Goal: Find contact information: Obtain details needed to contact an individual or organization

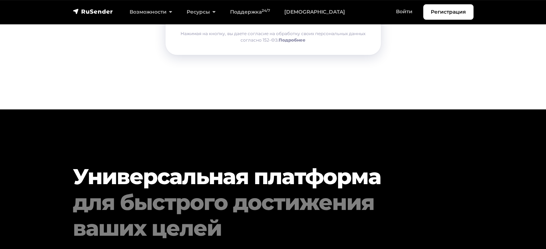
scroll to position [3736, 0]
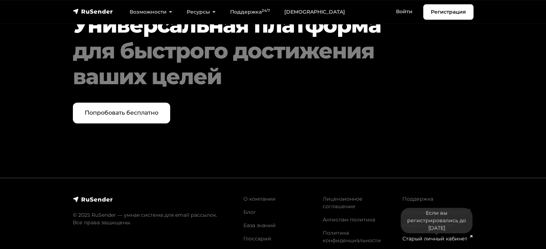
click at [438, 236] on link "Старый личный кабинет" at bounding box center [436, 239] width 69 height 6
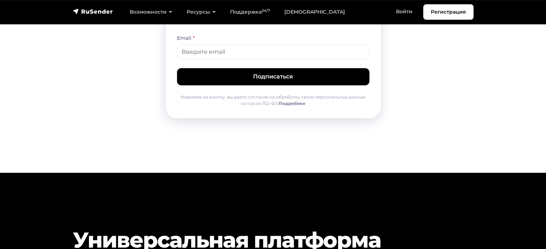
scroll to position [3485, 0]
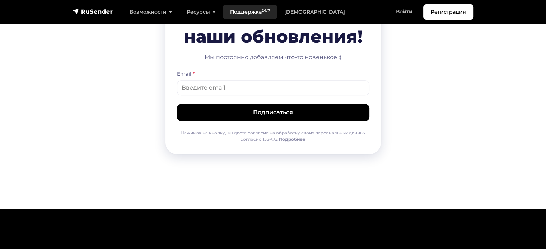
click at [243, 13] on link "Поддержка 24/7" at bounding box center [250, 12] width 54 height 15
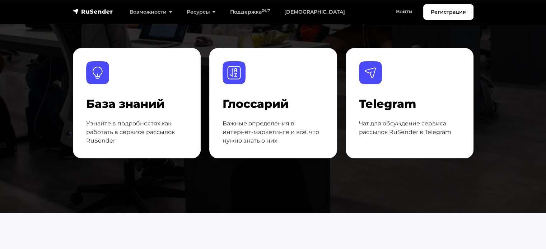
scroll to position [108, 0]
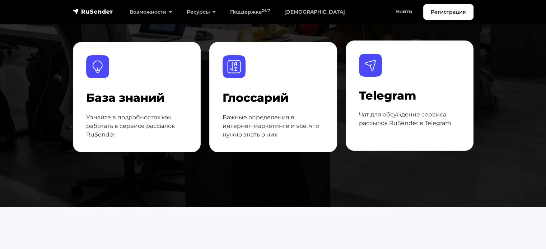
click at [410, 116] on p "Чат для обсуждение сервиса рассылок RuSender в Telegram" at bounding box center [409, 118] width 101 height 17
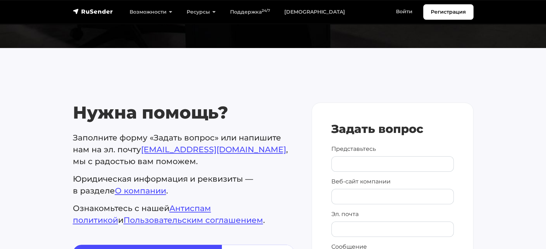
scroll to position [323, 0]
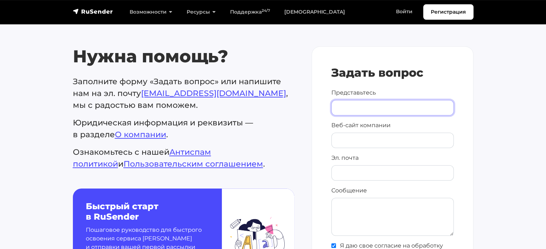
click at [338, 108] on input "Представьтесь" at bounding box center [392, 107] width 122 height 15
type input "[PERSON_NAME]"
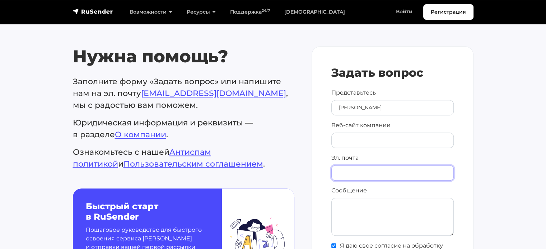
type input "[EMAIL_ADDRESS][DOMAIN_NAME]"
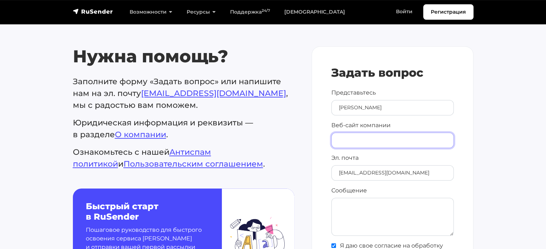
click at [379, 145] on input "Веб-сайт компании" at bounding box center [392, 140] width 122 height 15
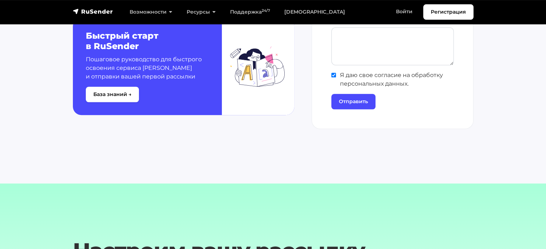
scroll to position [359, 0]
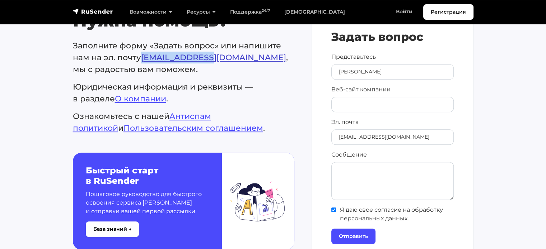
drag, startPoint x: 141, startPoint y: 56, endPoint x: 208, endPoint y: 56, distance: 66.7
click at [208, 56] on p "Заполните форму «Задать вопрос» или напишите нам на эл. почту support@rusender.…" at bounding box center [183, 58] width 221 height 36
drag, startPoint x: 248, startPoint y: 72, endPoint x: 192, endPoint y: 64, distance: 56.2
click at [247, 72] on p "Заполните форму «Задать вопрос» или напишите нам на эл. почту support@rusender.…" at bounding box center [183, 58] width 221 height 36
drag, startPoint x: 142, startPoint y: 56, endPoint x: 228, endPoint y: 55, distance: 86.1
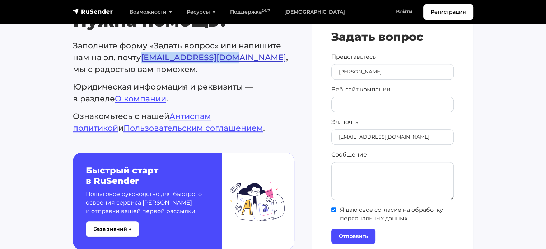
click at [228, 55] on p "Заполните форму «Задать вопрос» или напишите нам на эл. почту support@rusender.…" at bounding box center [183, 58] width 221 height 36
copy link "[EMAIL_ADDRESS][DOMAIN_NAME]"
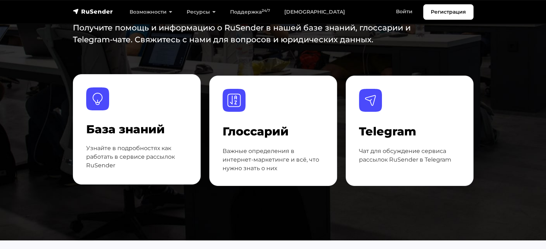
scroll to position [251, 0]
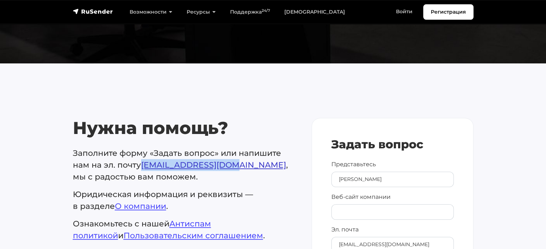
copy link "[EMAIL_ADDRESS][DOMAIN_NAME]"
